Goal: Information Seeking & Learning: Find specific fact

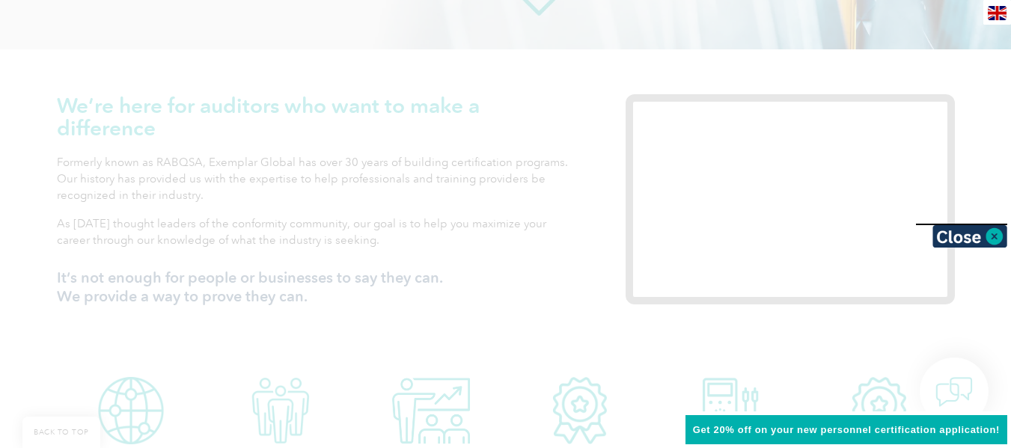
scroll to position [474, 0]
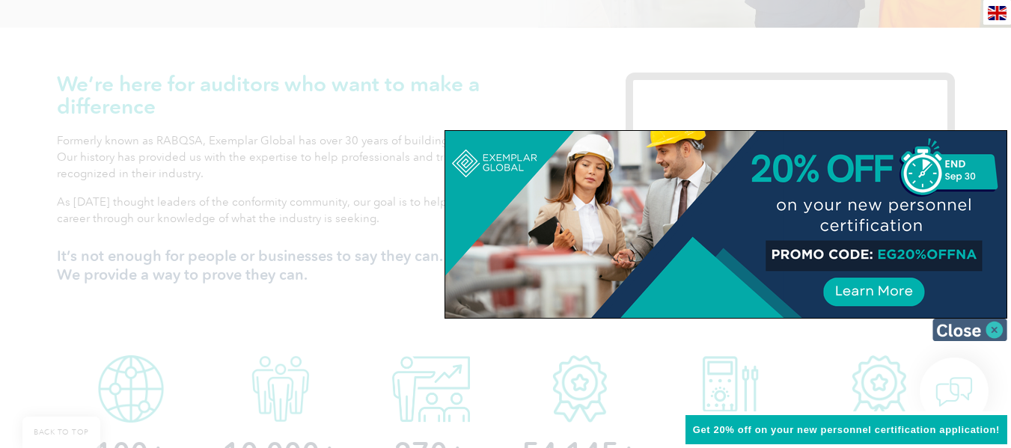
click at [998, 326] on img at bounding box center [970, 330] width 75 height 22
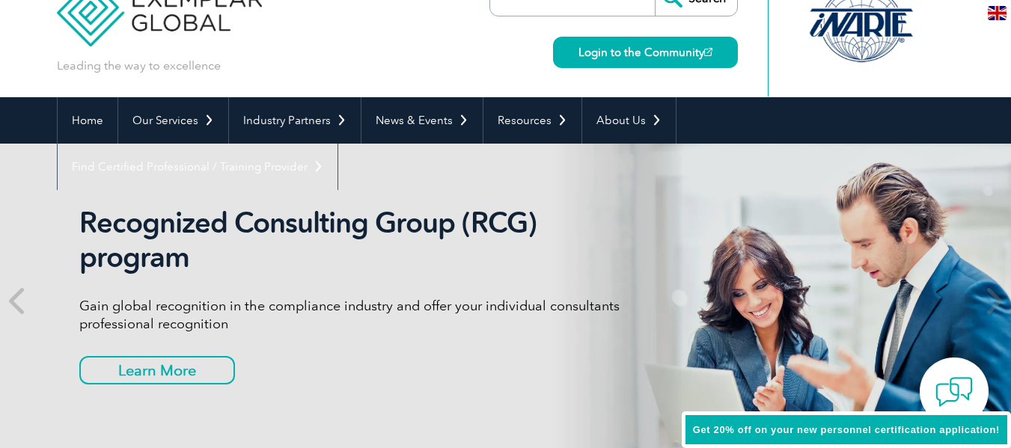
scroll to position [37, 0]
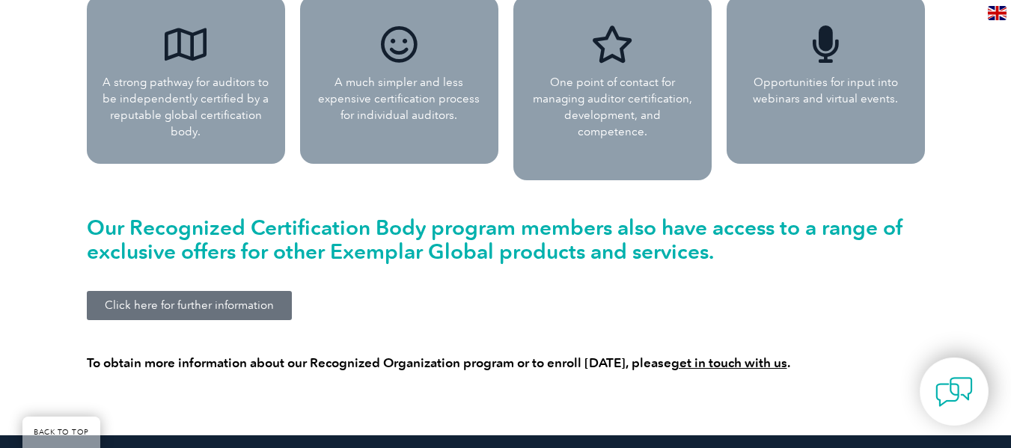
scroll to position [1529, 0]
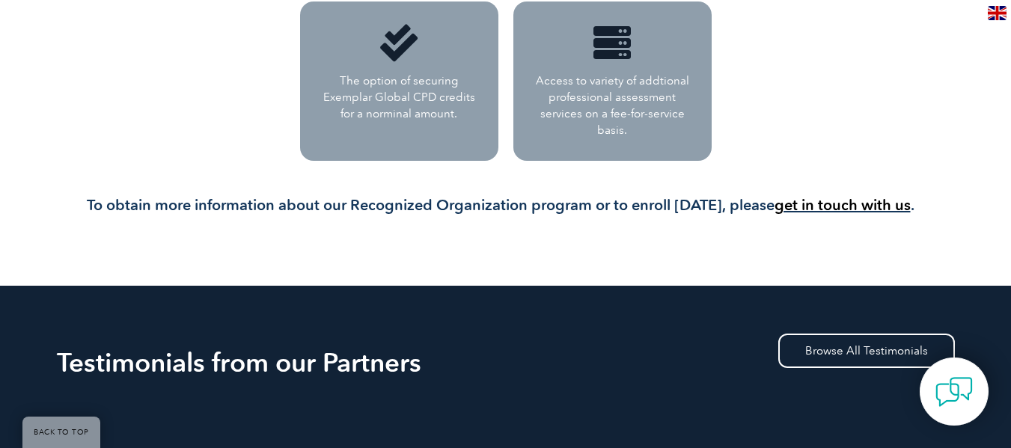
scroll to position [473, 0]
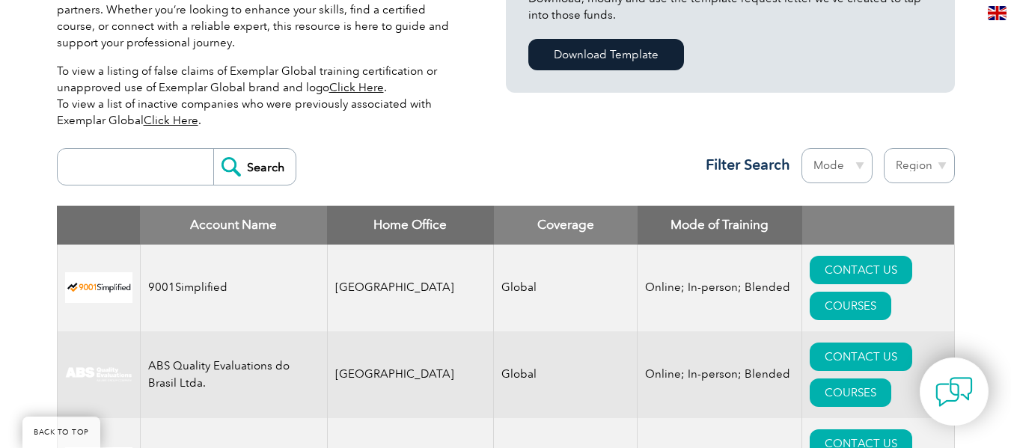
scroll to position [383, 0]
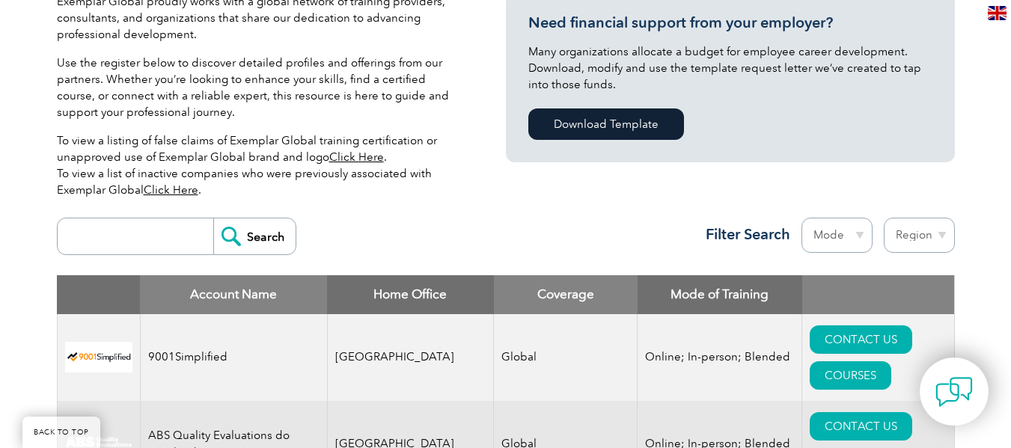
click at [143, 237] on input "search" at bounding box center [139, 237] width 148 height 36
type input "27001"
click at [238, 255] on form "27001 Search" at bounding box center [177, 236] width 240 height 37
click at [243, 241] on input "Search" at bounding box center [254, 237] width 82 height 36
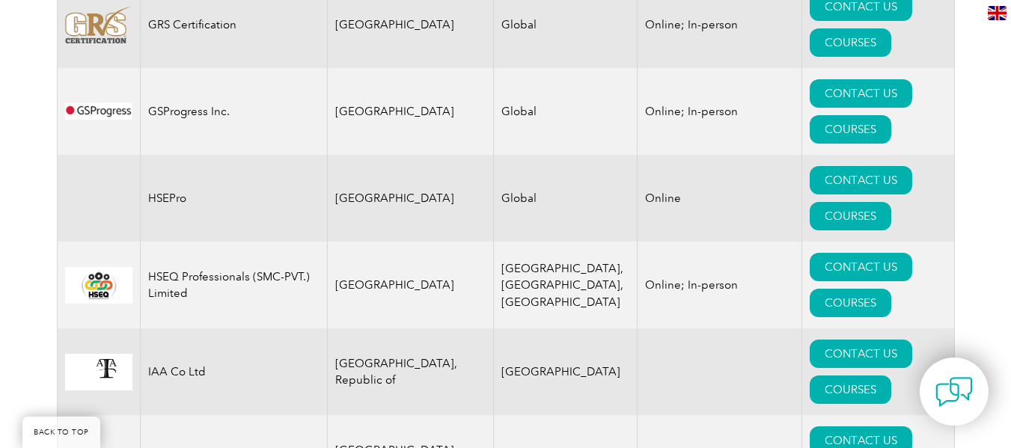
scroll to position [9669, 0]
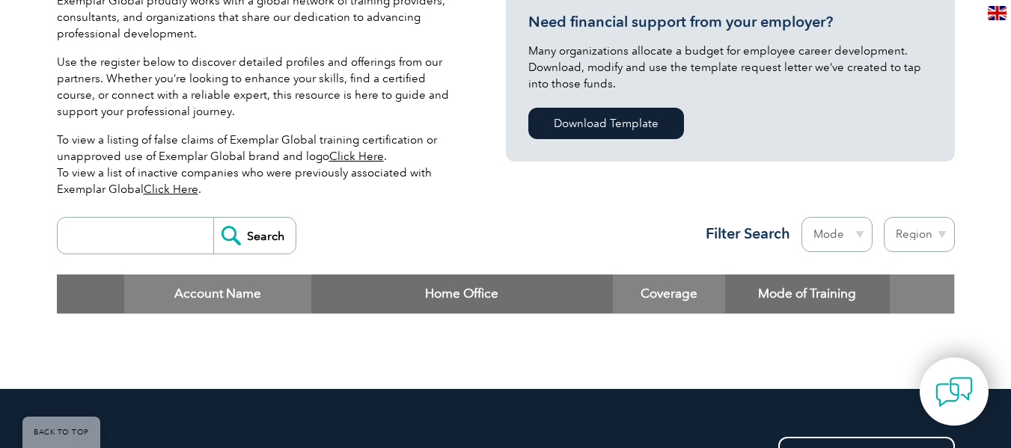
scroll to position [387, 0]
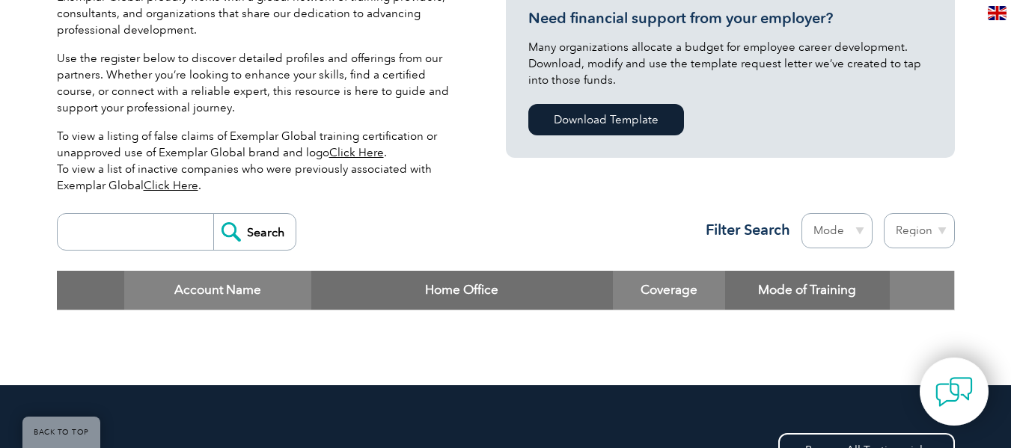
click at [172, 228] on input "search" at bounding box center [139, 232] width 148 height 36
type input "iso 27001"
click at [273, 229] on input "Search" at bounding box center [254, 232] width 82 height 36
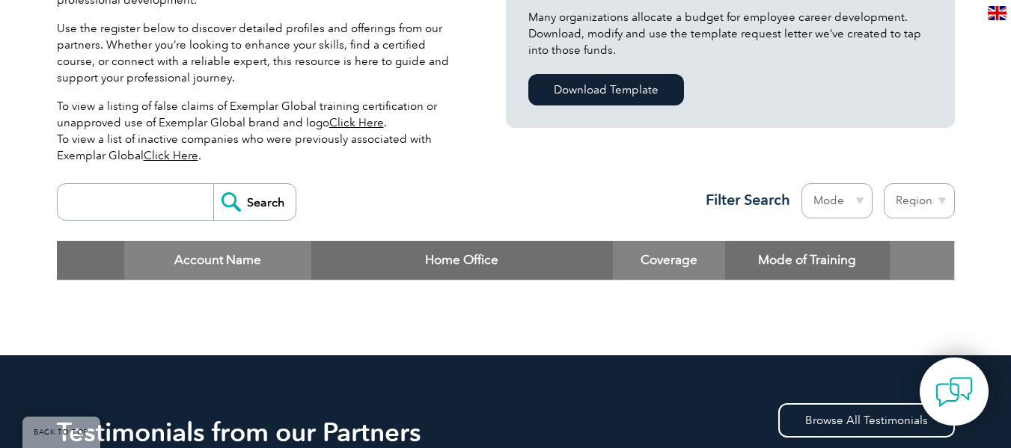
scroll to position [421, 0]
